Goal: Find specific page/section: Find specific page/section

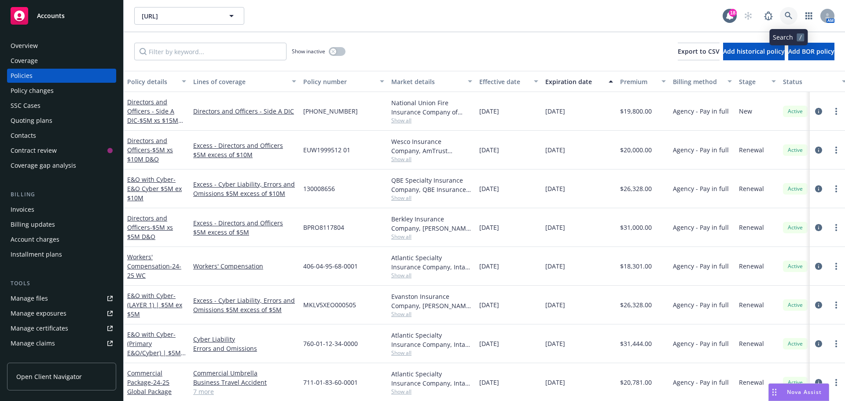
click at [787, 12] on icon at bounding box center [789, 16] width 8 height 8
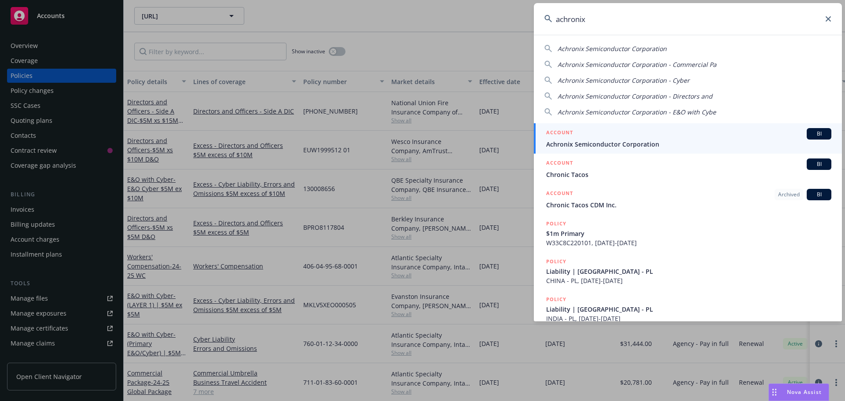
type input "achronix"
click at [811, 133] on span "BI" at bounding box center [819, 134] width 18 height 8
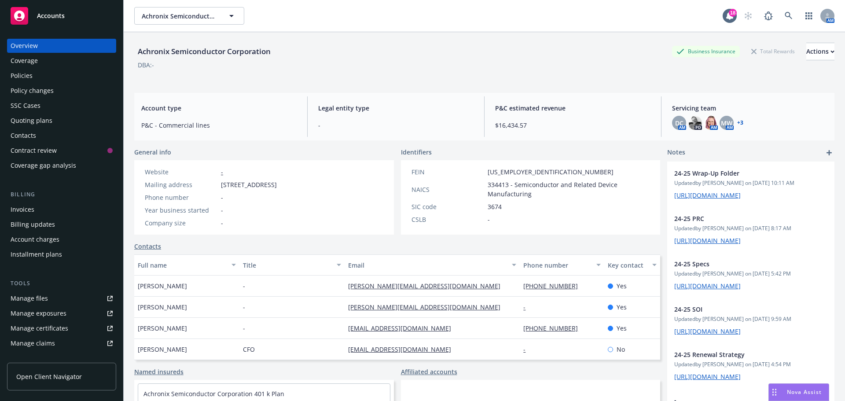
click at [18, 74] on div "Policies" at bounding box center [22, 76] width 22 height 14
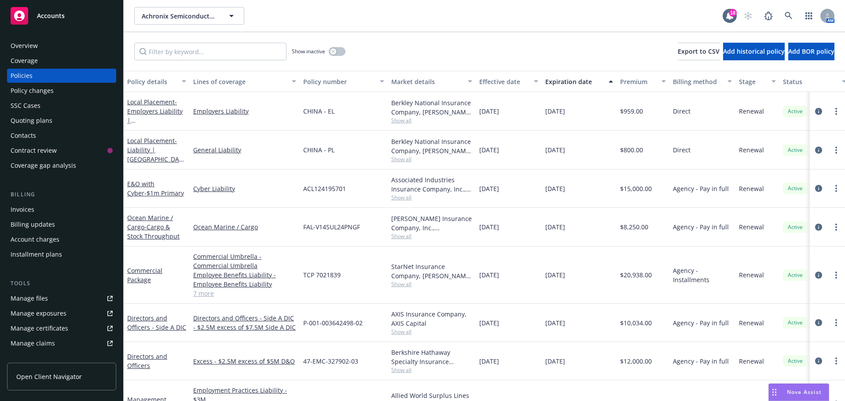
click at [37, 45] on div "Overview" at bounding box center [62, 46] width 102 height 14
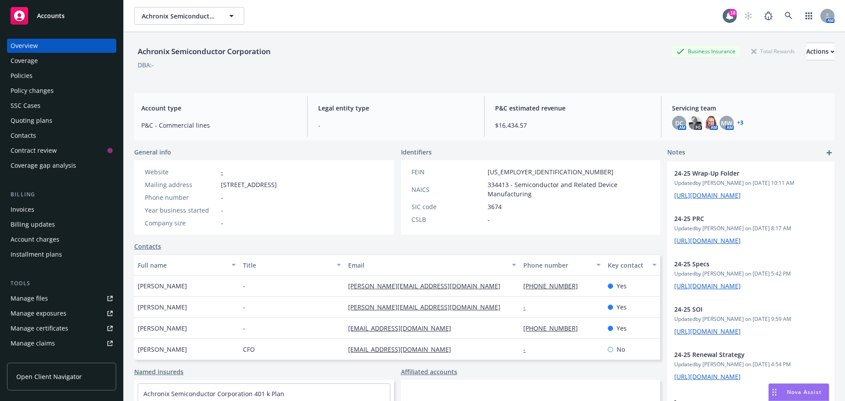
click at [737, 122] on link "+ 3" at bounding box center [740, 122] width 6 height 5
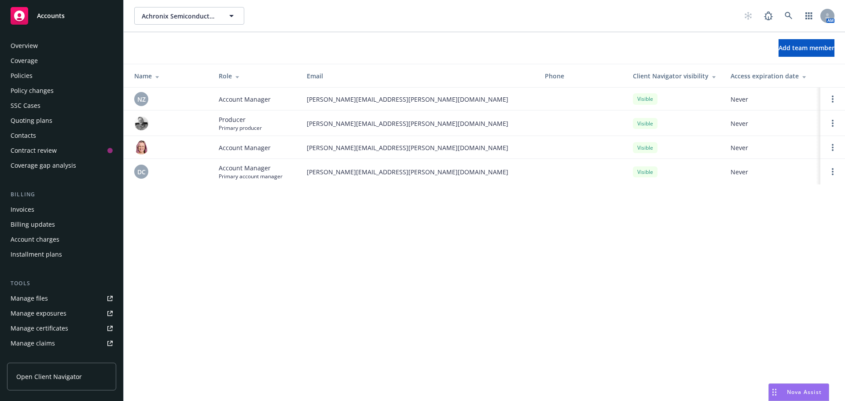
scroll to position [173, 0]
